Goal: Transaction & Acquisition: Obtain resource

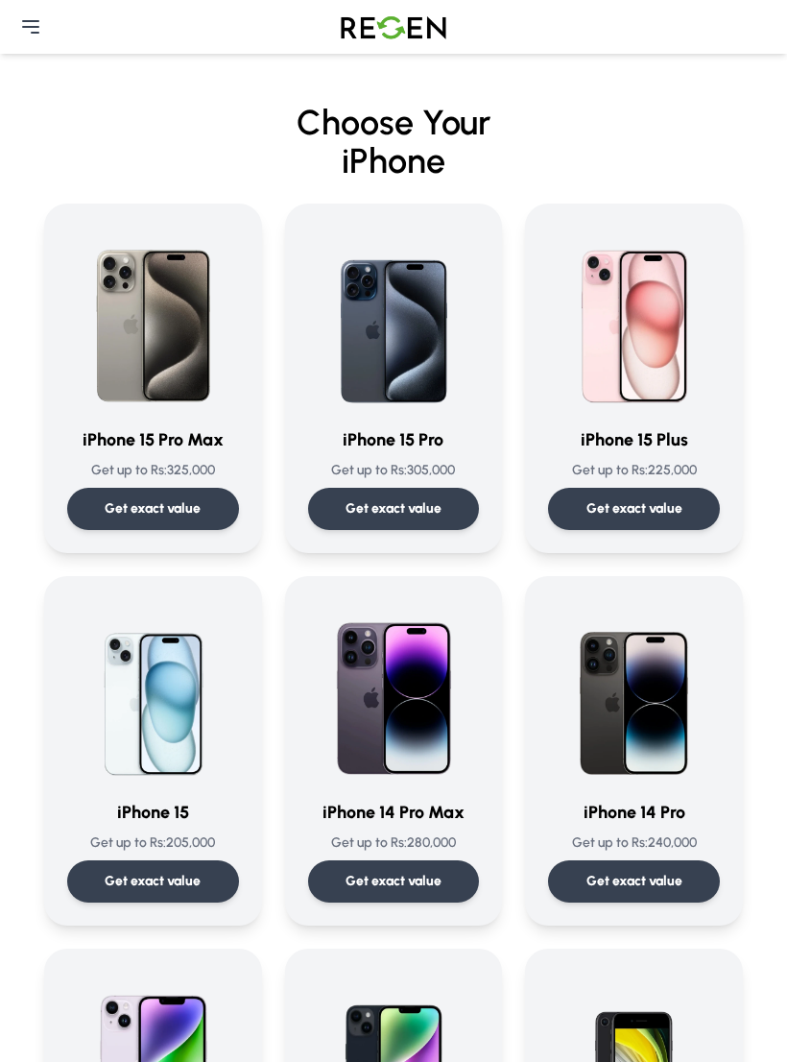
click at [678, 371] on img at bounding box center [634, 319] width 172 height 184
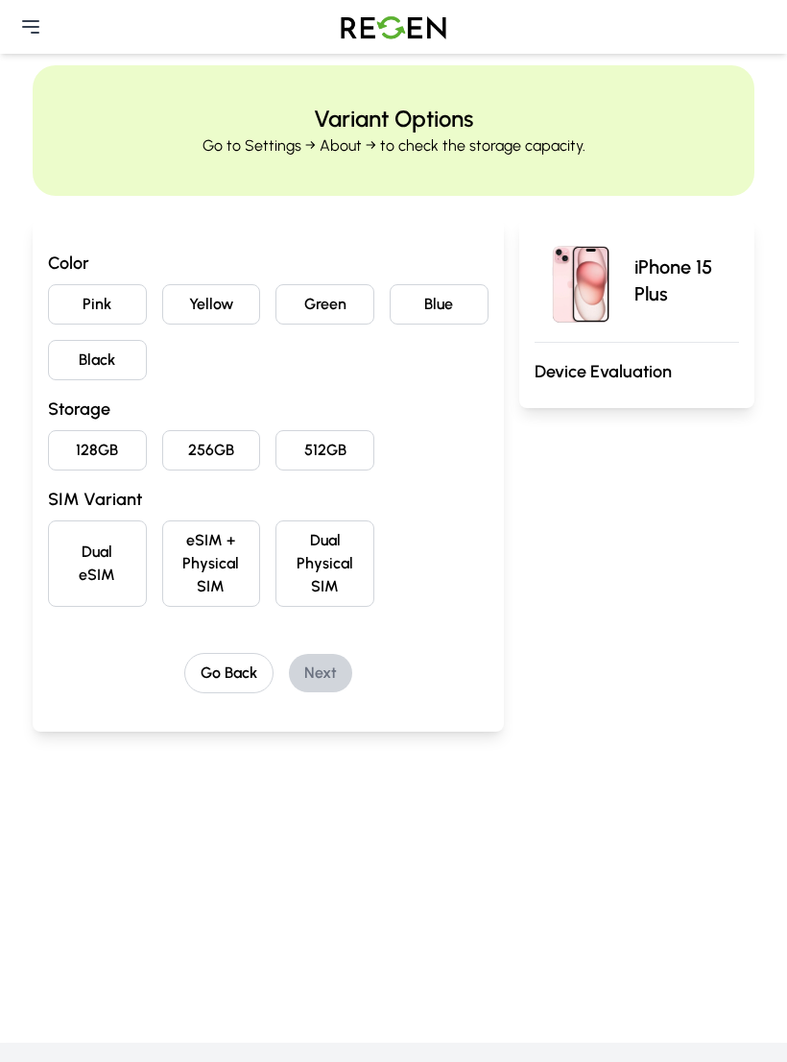
click at [425, 305] on button "Blue" at bounding box center [439, 304] width 99 height 40
click at [96, 457] on button "128GB" at bounding box center [97, 450] width 99 height 40
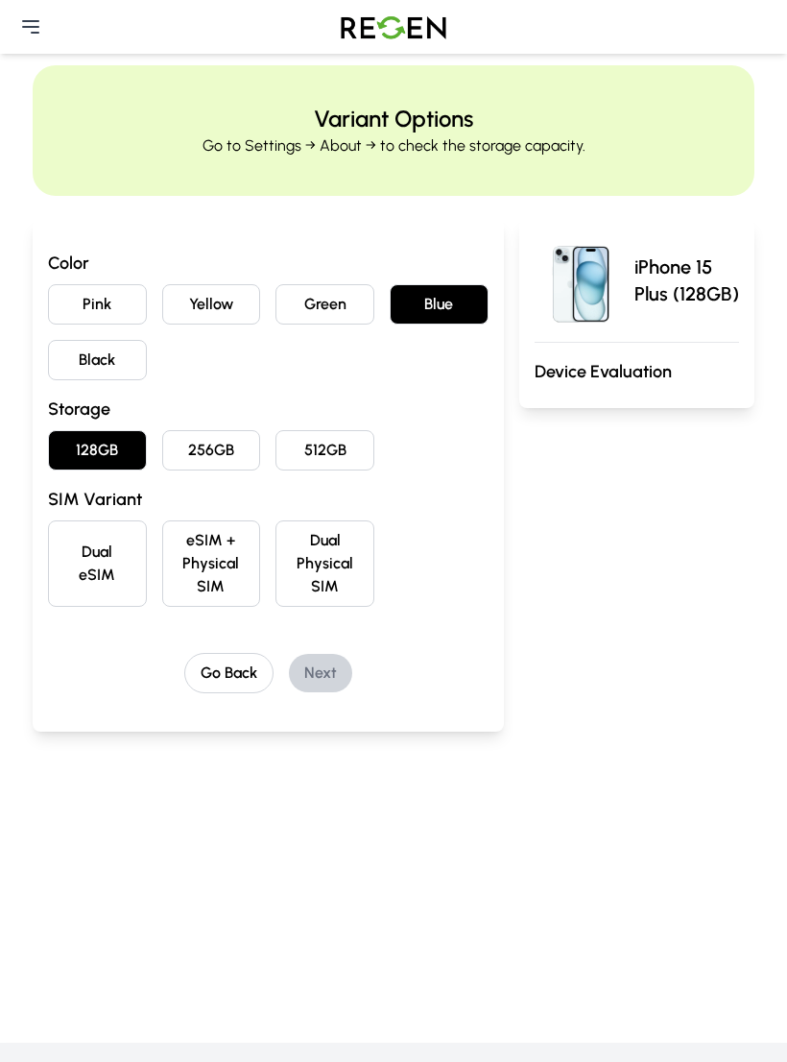
click at [186, 544] on button "eSIM + Physical SIM" at bounding box center [211, 563] width 99 height 86
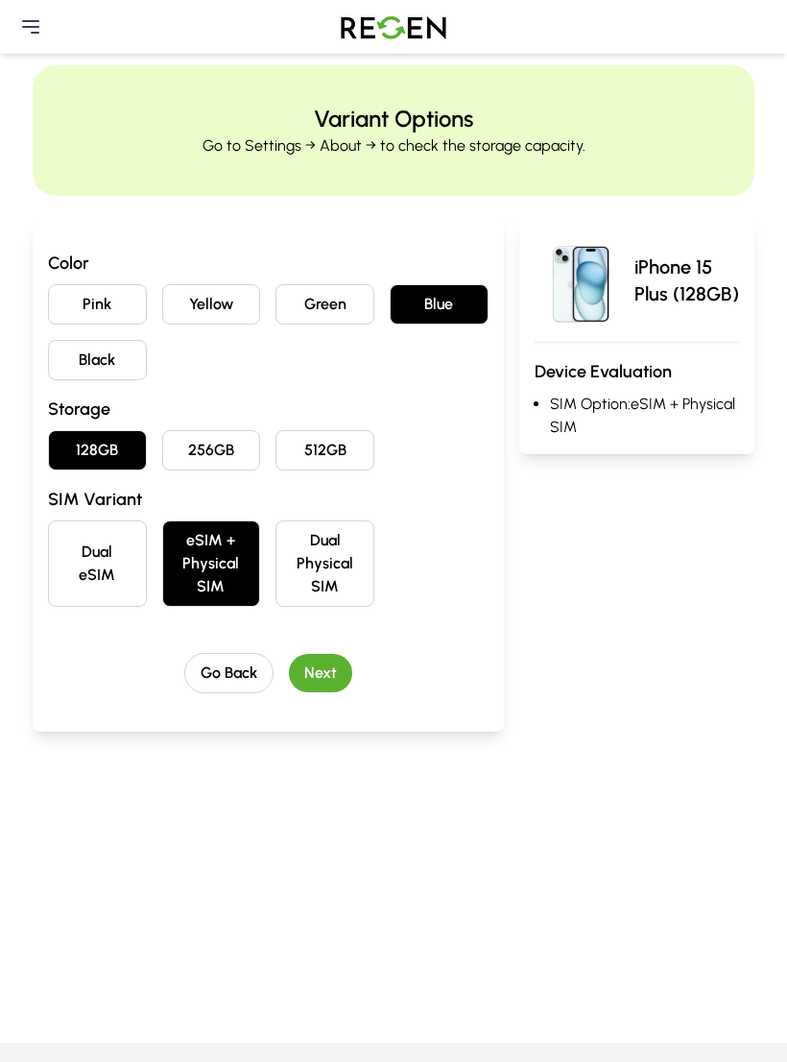
click at [324, 661] on button "Next" at bounding box center [320, 673] width 63 height 38
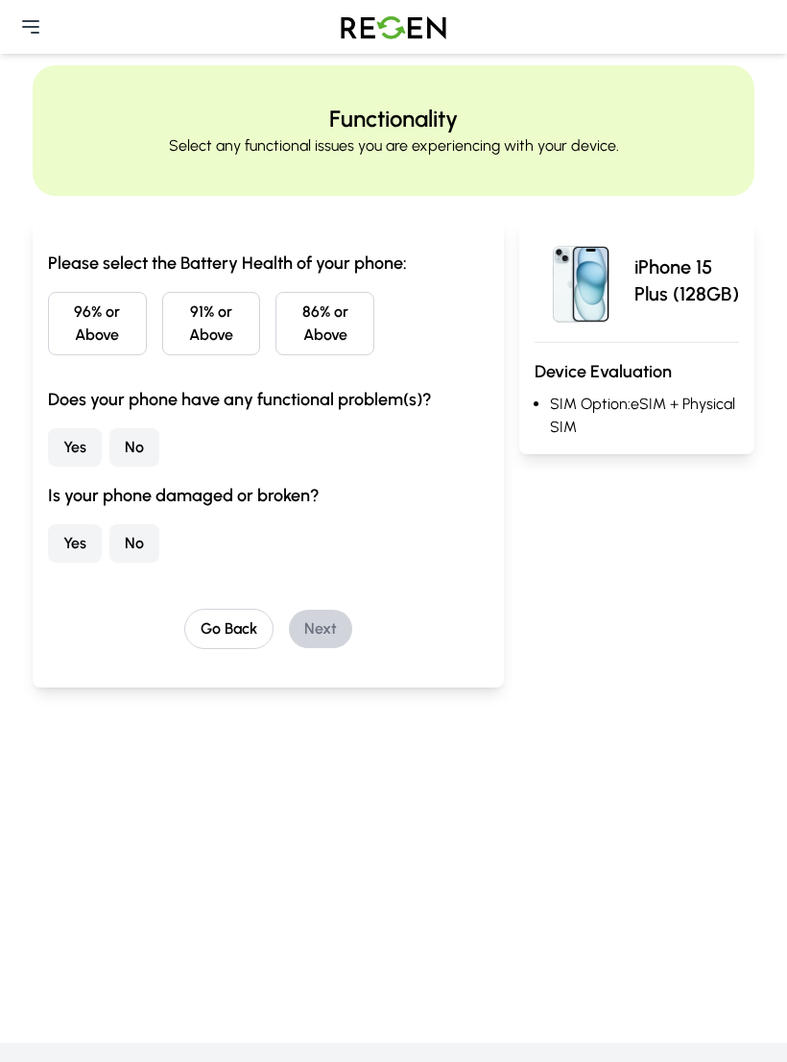
click at [82, 313] on button "96% or Above" at bounding box center [97, 323] width 99 height 63
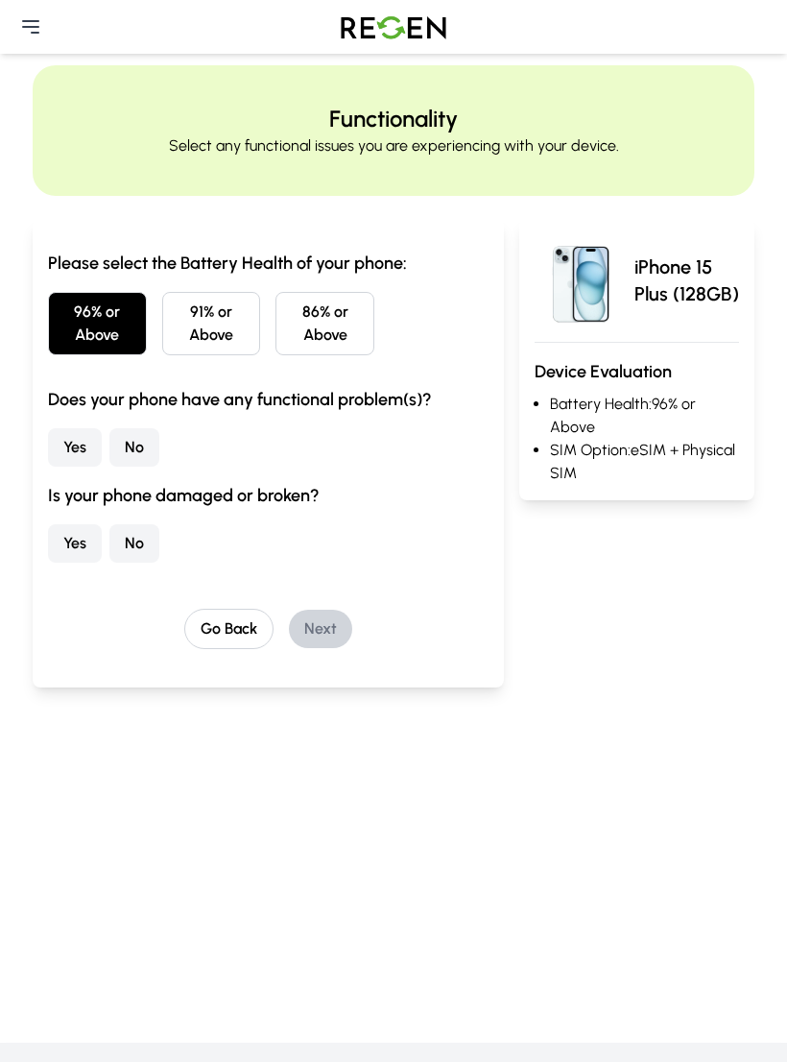
click at [135, 439] on button "No" at bounding box center [134, 447] width 50 height 38
click at [128, 541] on button "No" at bounding box center [134, 543] width 50 height 38
click at [323, 641] on button "Next" at bounding box center [320, 629] width 63 height 38
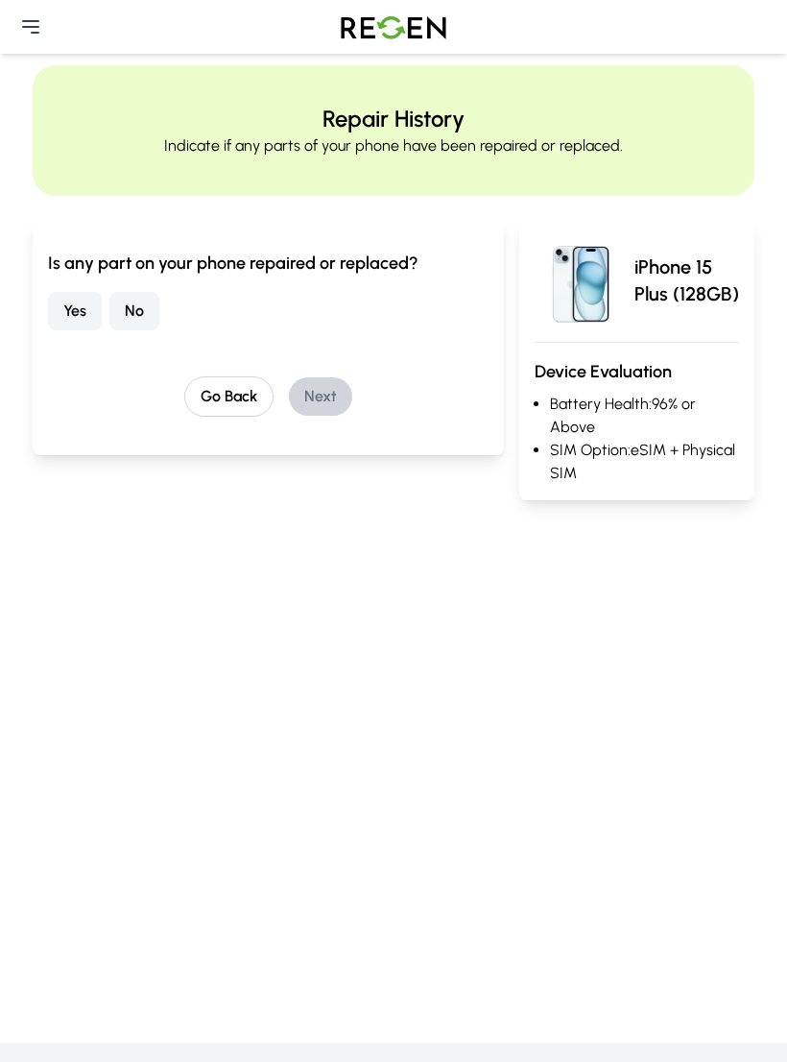
click at [132, 304] on button "No" at bounding box center [134, 311] width 50 height 38
click at [317, 394] on button "Next" at bounding box center [320, 396] width 63 height 38
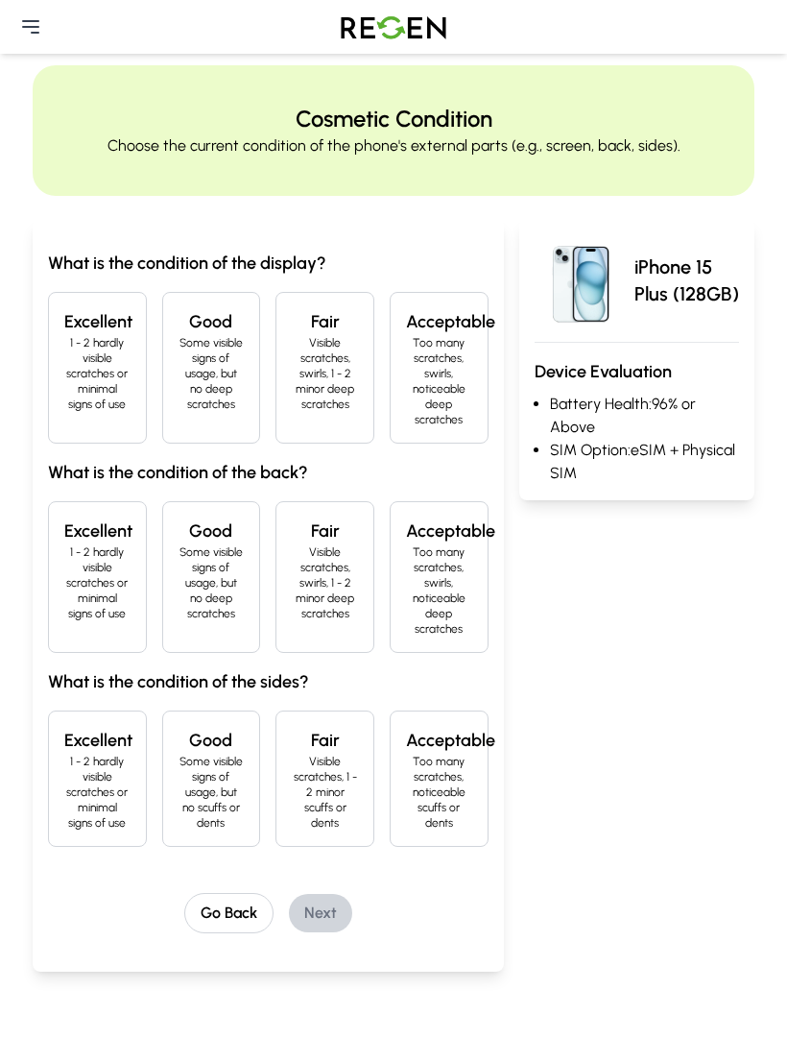
click at [89, 344] on p "1 - 2 hardly visible scratches or minimal signs of use" at bounding box center [97, 373] width 66 height 77
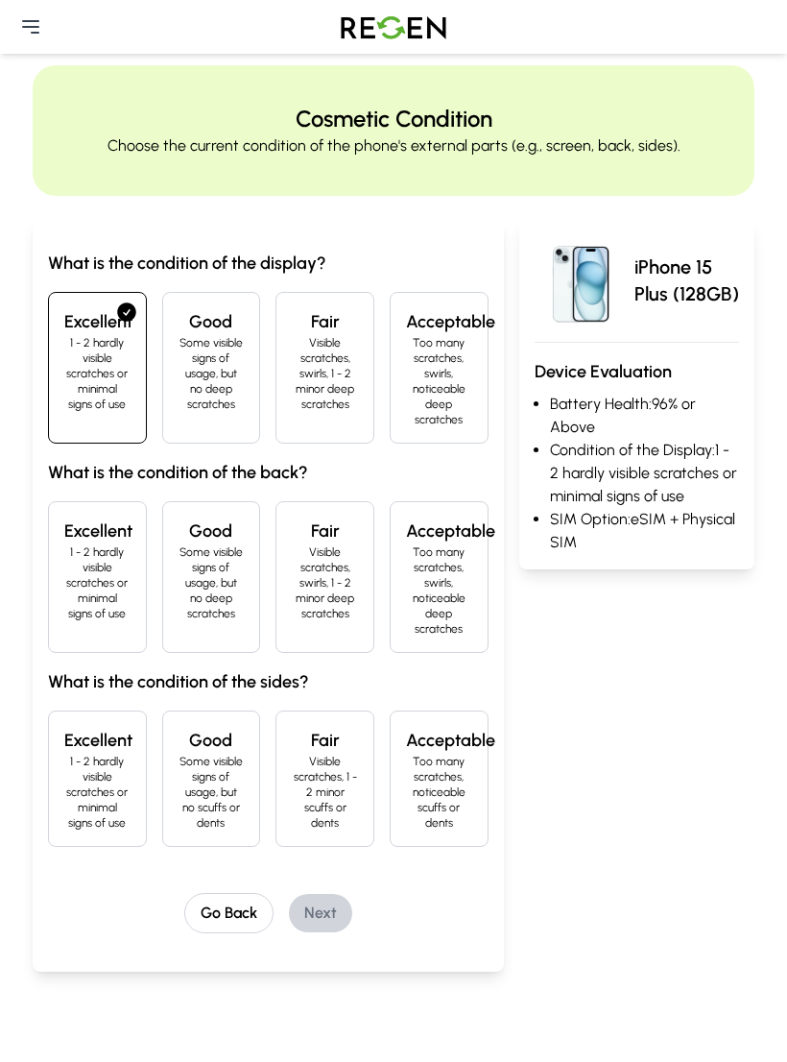
click at [90, 565] on p "1 - 2 hardly visible scratches or minimal signs of use" at bounding box center [97, 582] width 66 height 77
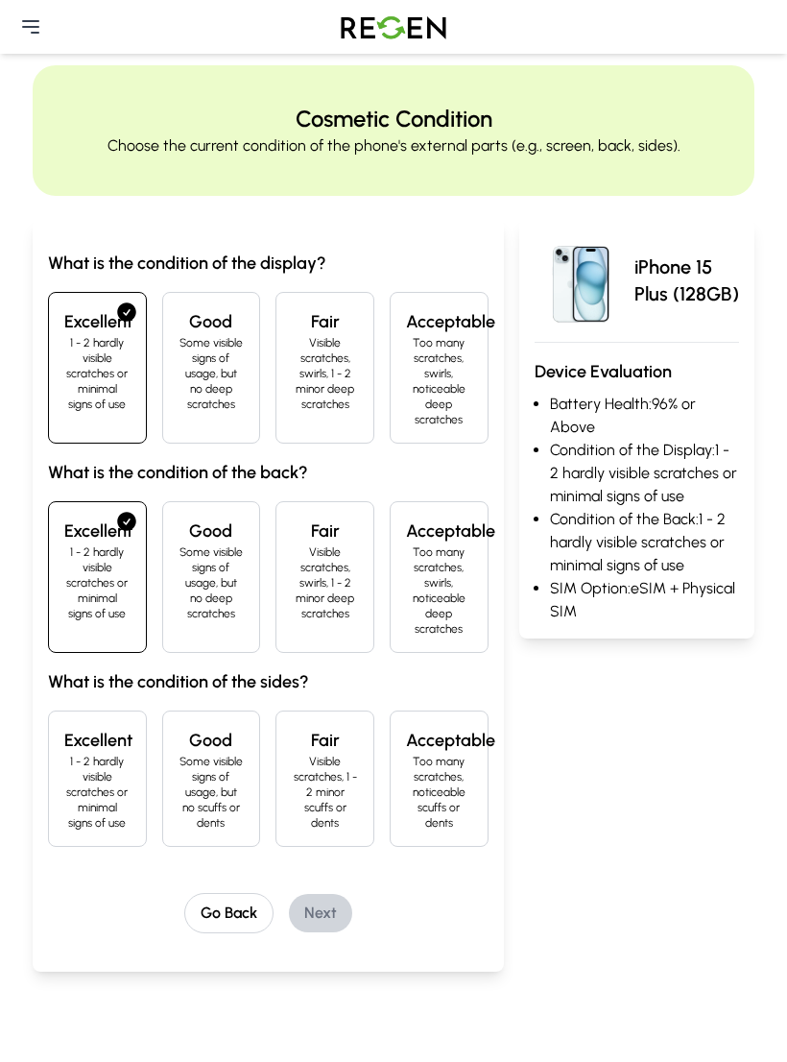
click at [61, 697] on div "What is the condition of the display? Excellent 1 - 2 hardly visible scratches …" at bounding box center [268, 548] width 441 height 597
click at [66, 740] on h4 "Excellent" at bounding box center [97, 740] width 66 height 27
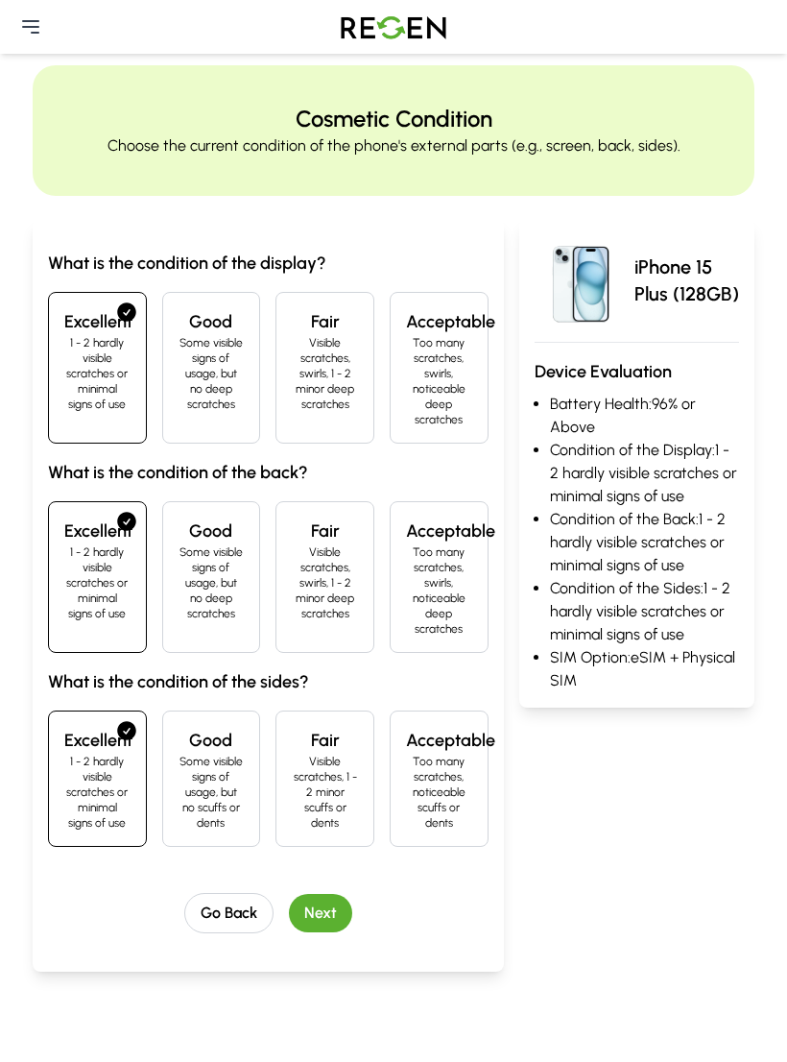
click at [343, 909] on button "Next" at bounding box center [320, 913] width 63 height 38
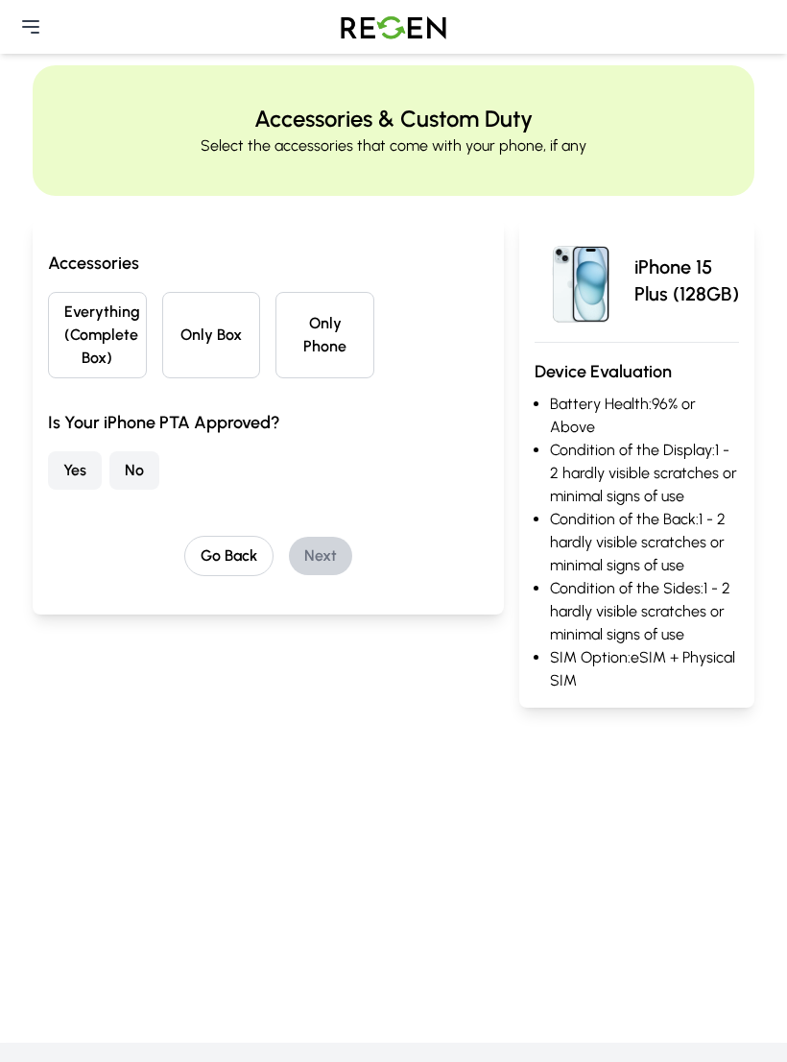
click at [85, 340] on button "Everything (Complete Box)" at bounding box center [97, 335] width 99 height 86
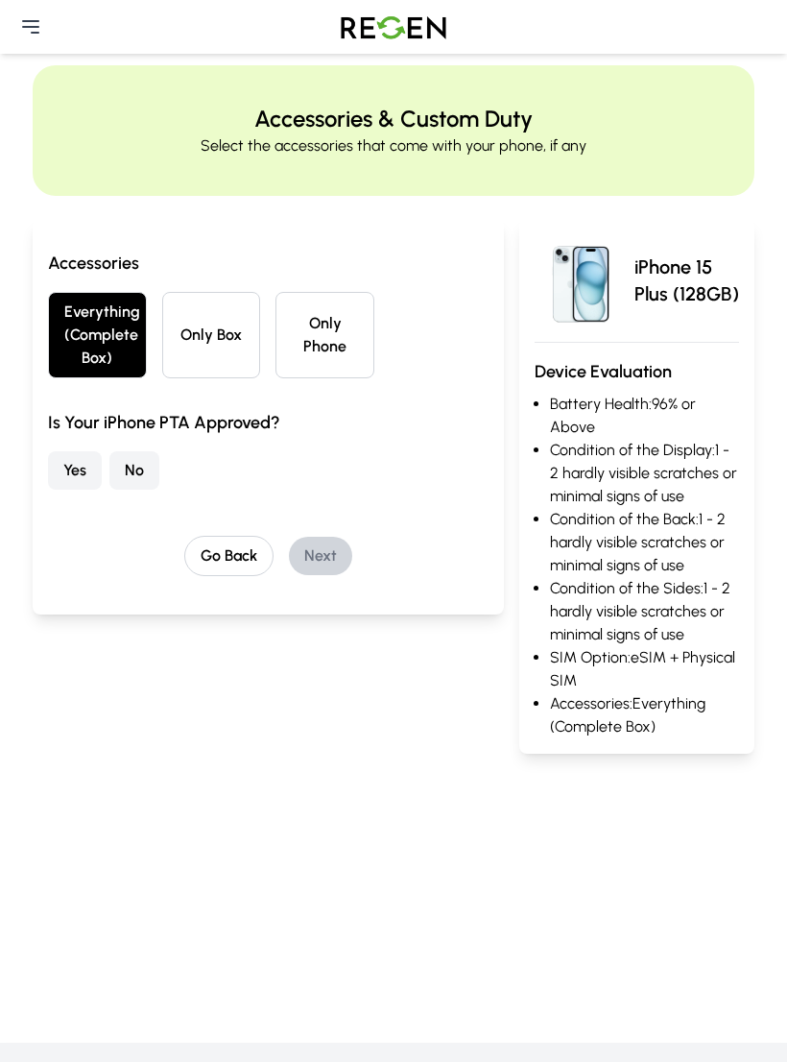
click at [75, 483] on button "Yes" at bounding box center [75, 470] width 54 height 38
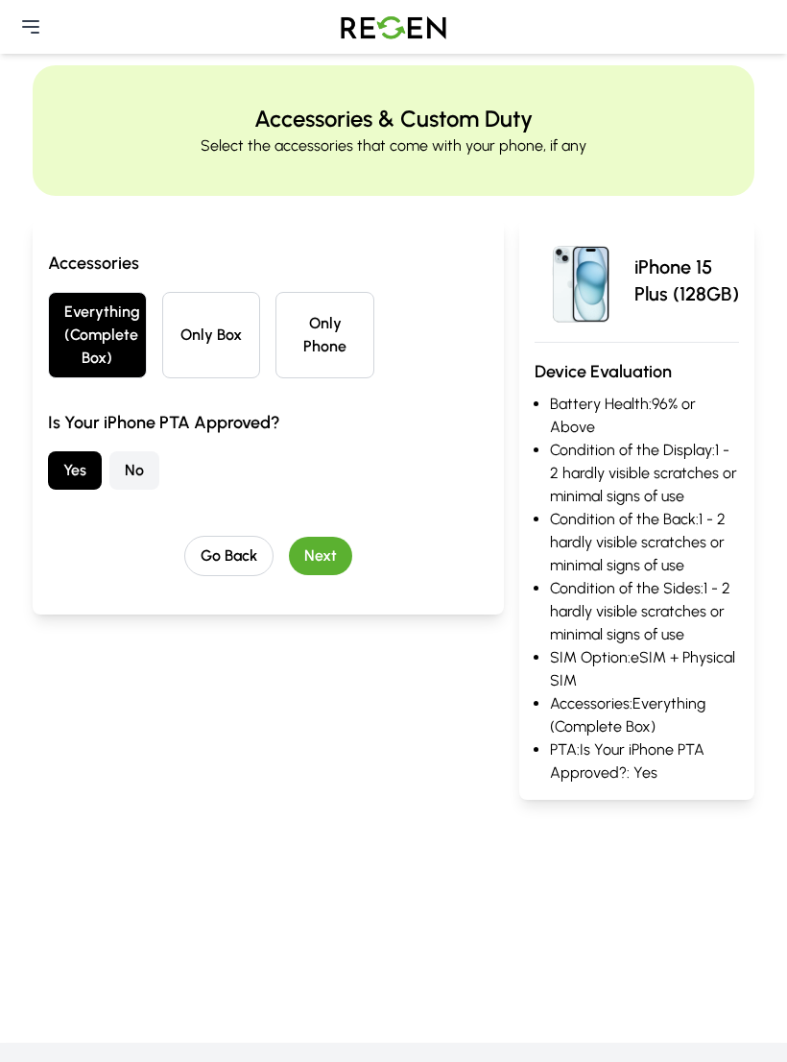
click at [318, 564] on button "Next" at bounding box center [320, 556] width 63 height 38
